Goal: Information Seeking & Learning: Learn about a topic

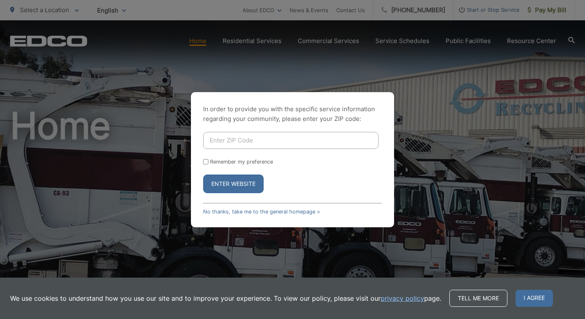
click at [489, 110] on div "In order to provide you with the specific service information regarding your co…" at bounding box center [292, 159] width 585 height 319
click at [293, 209] on link "No thanks, take me to the general homepage >" at bounding box center [261, 212] width 117 height 6
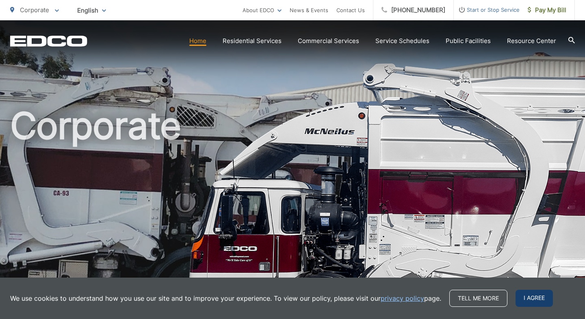
click at [537, 296] on span "I agree" at bounding box center [533, 298] width 37 height 17
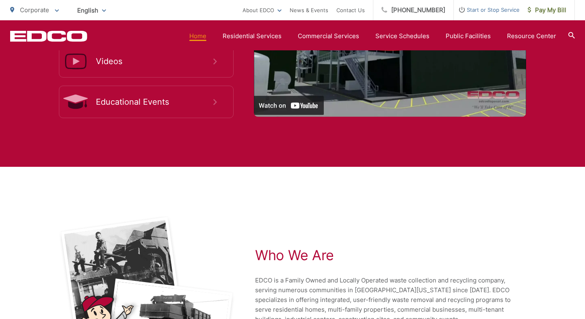
scroll to position [1685, 0]
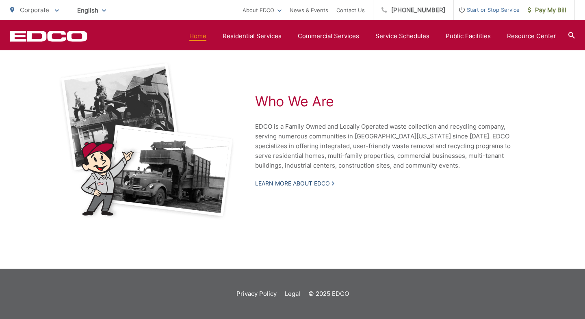
click at [321, 181] on link "Learn More About EDCO" at bounding box center [294, 183] width 79 height 7
